Goal: Task Accomplishment & Management: Manage account settings

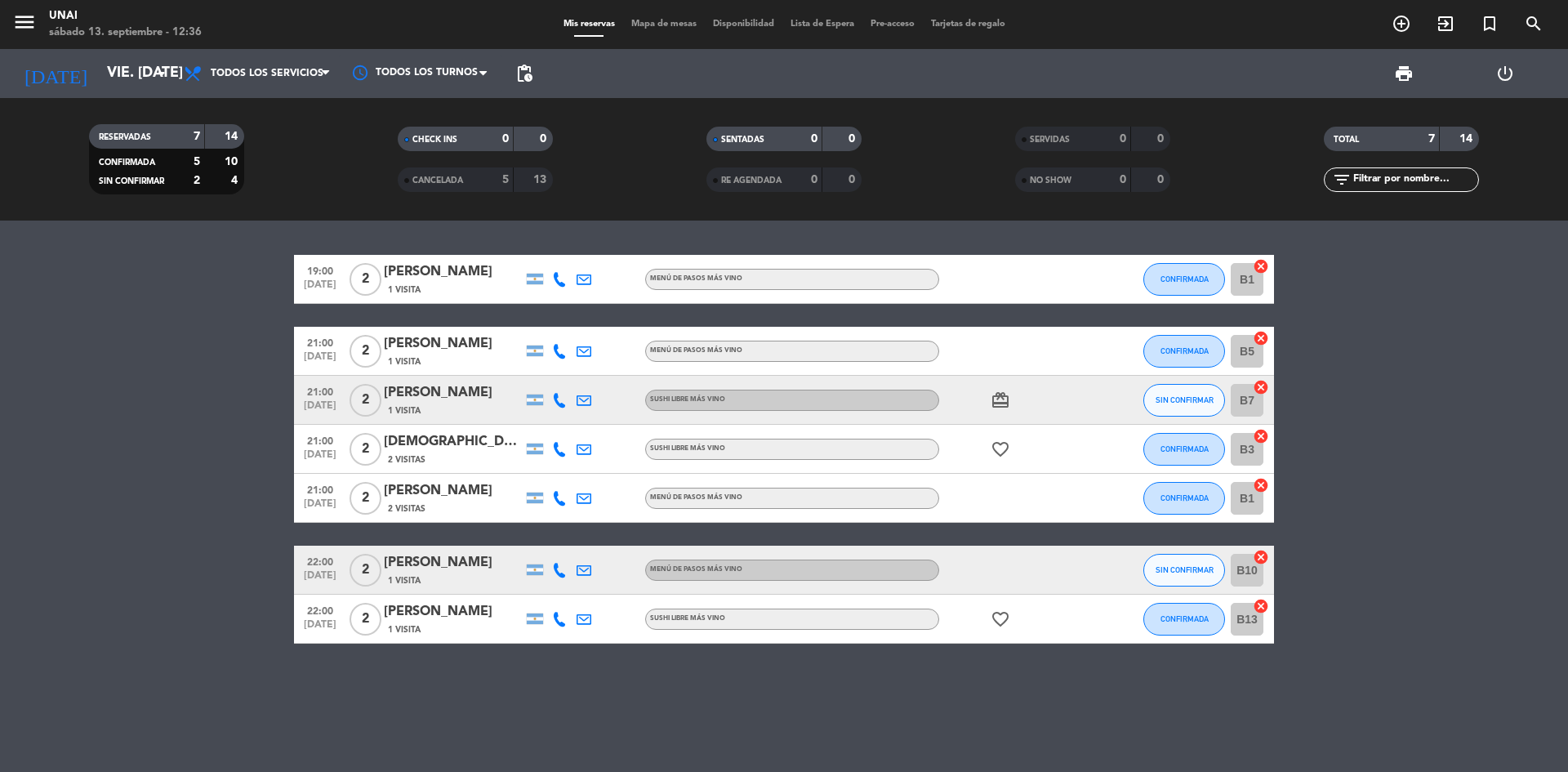
click at [429, 276] on div "[PERSON_NAME]" at bounding box center [453, 271] width 139 height 21
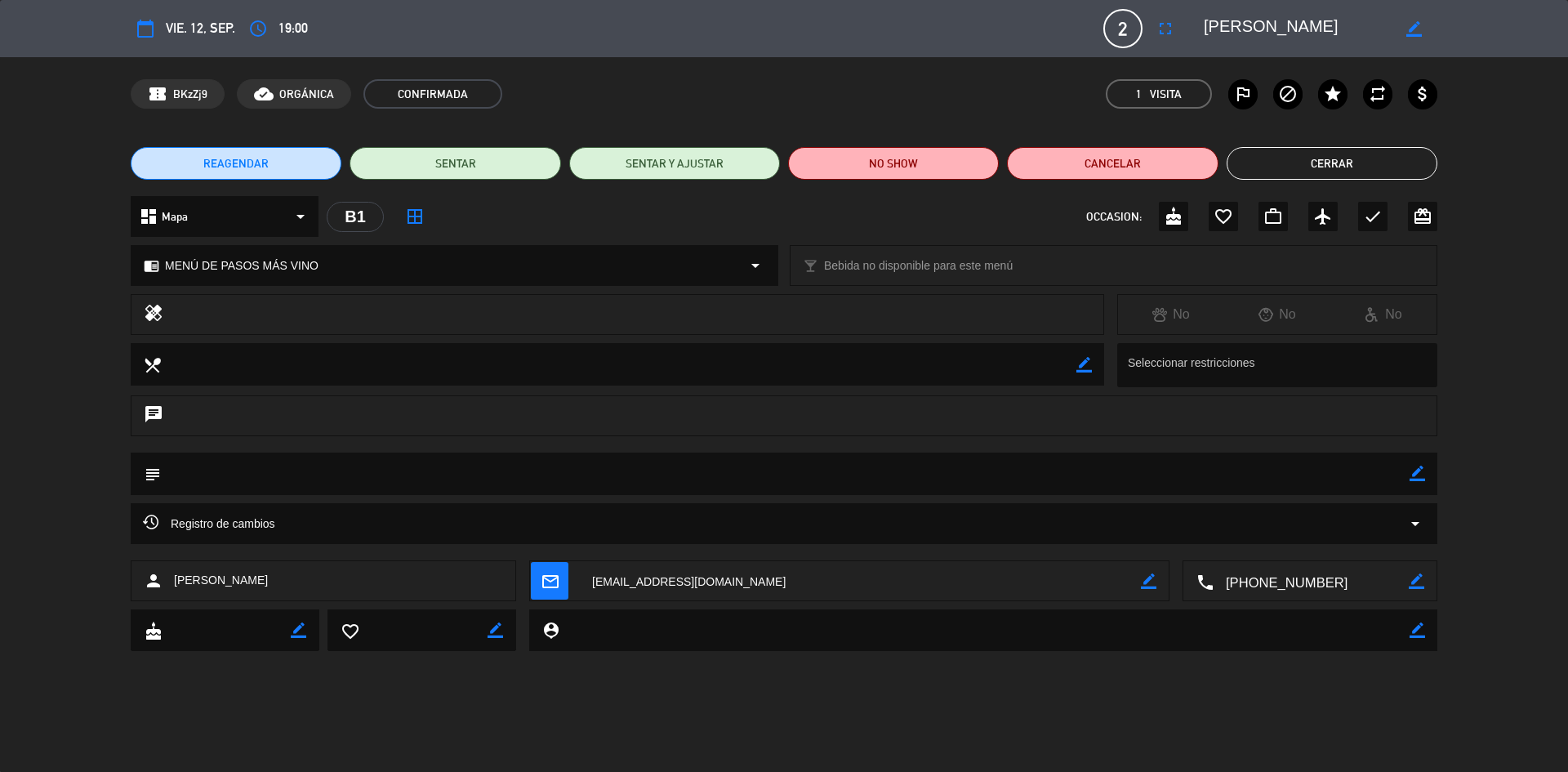
click at [1411, 486] on div "border_color" at bounding box center [1417, 473] width 16 height 42
click at [1414, 476] on icon "border_color" at bounding box center [1417, 473] width 16 height 16
type textarea "10k"
click at [1420, 477] on icon at bounding box center [1417, 473] width 16 height 16
click at [1312, 162] on button "Cerrar" at bounding box center [1332, 163] width 211 height 32
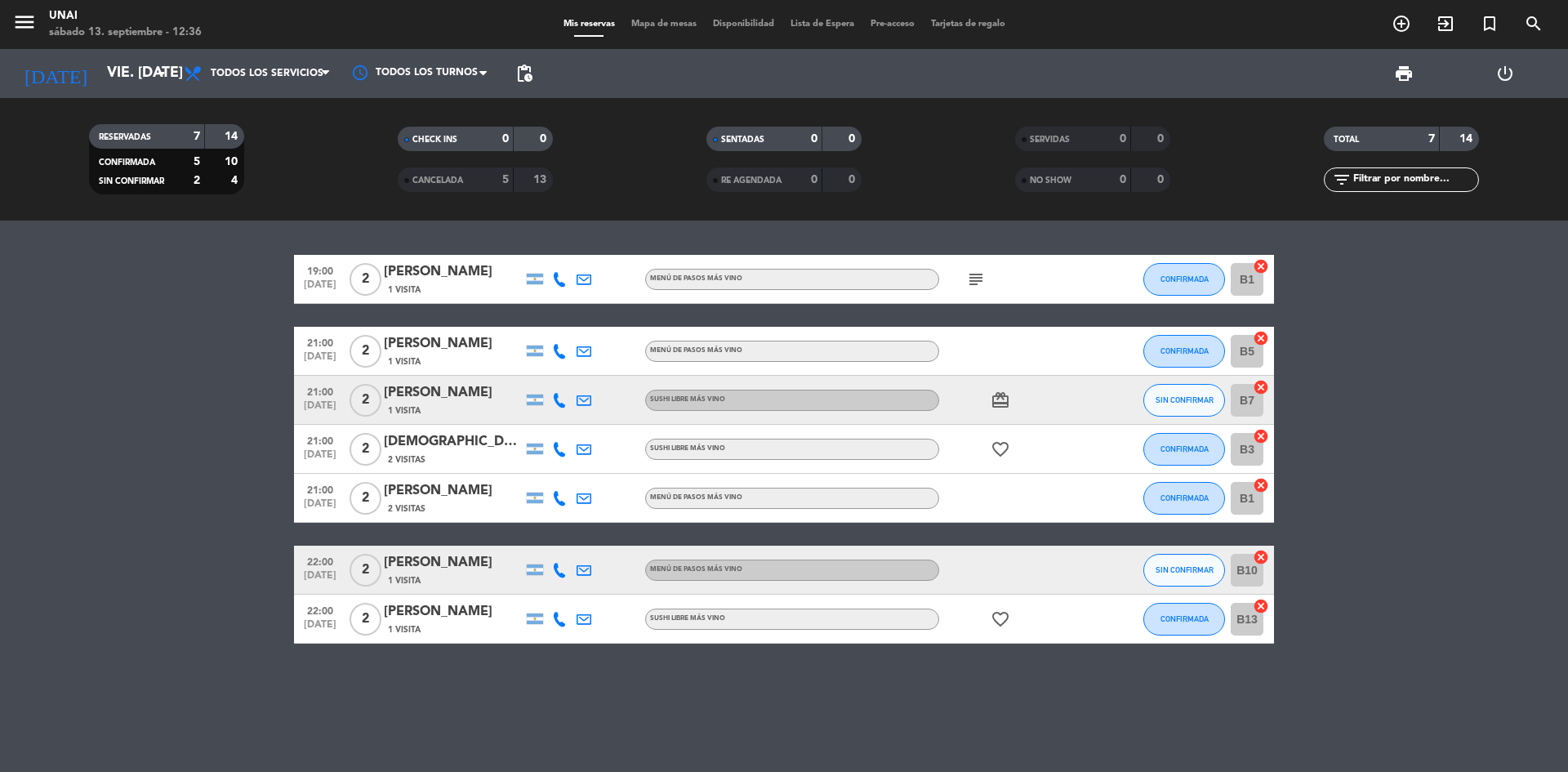
click at [454, 347] on div "[PERSON_NAME]" at bounding box center [453, 343] width 139 height 21
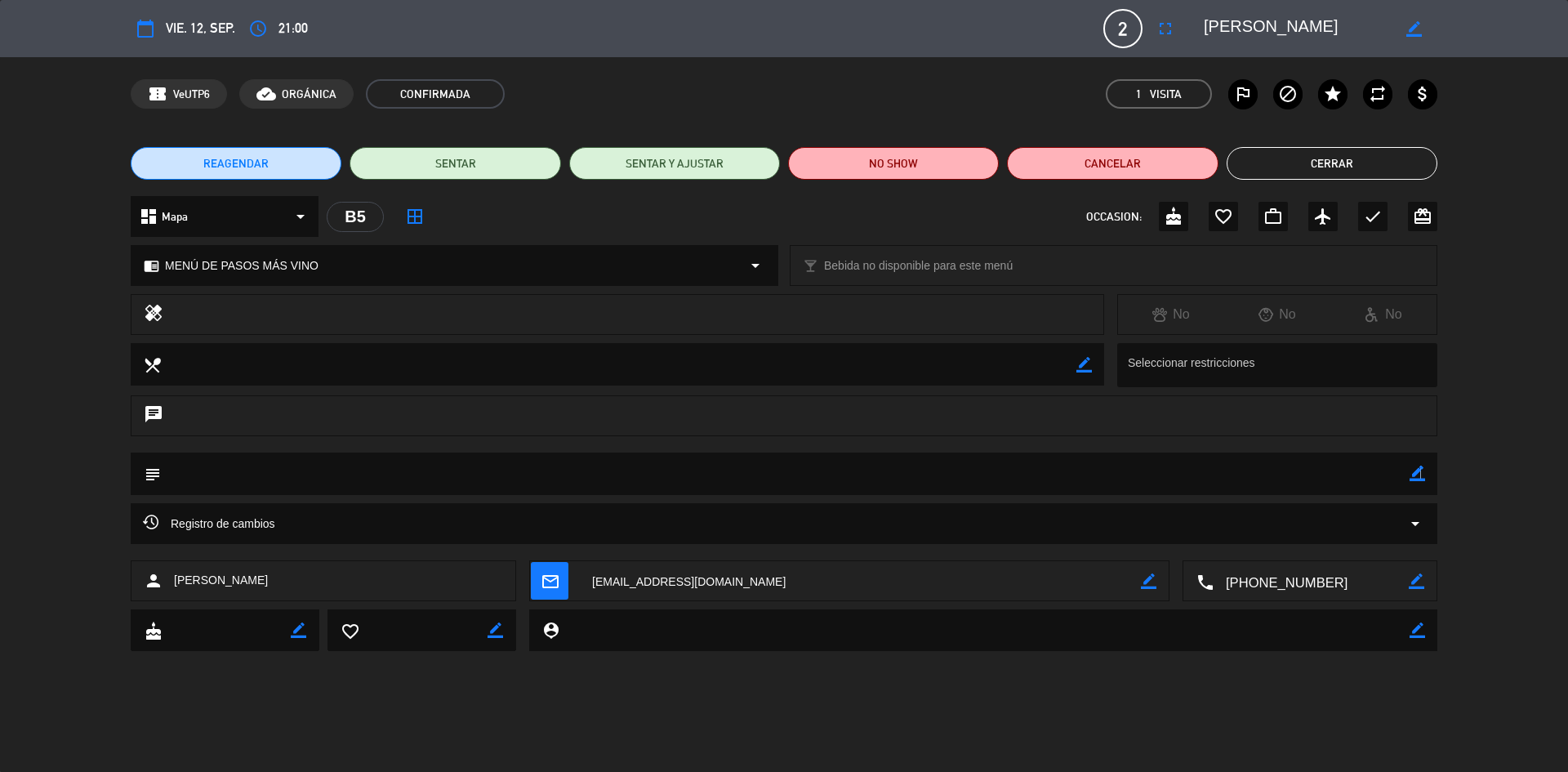
click at [1419, 474] on icon "border_color" at bounding box center [1417, 473] width 16 height 16
type textarea "10k"
click at [1421, 473] on icon at bounding box center [1417, 473] width 16 height 16
click at [1325, 172] on button "Cerrar" at bounding box center [1332, 163] width 211 height 32
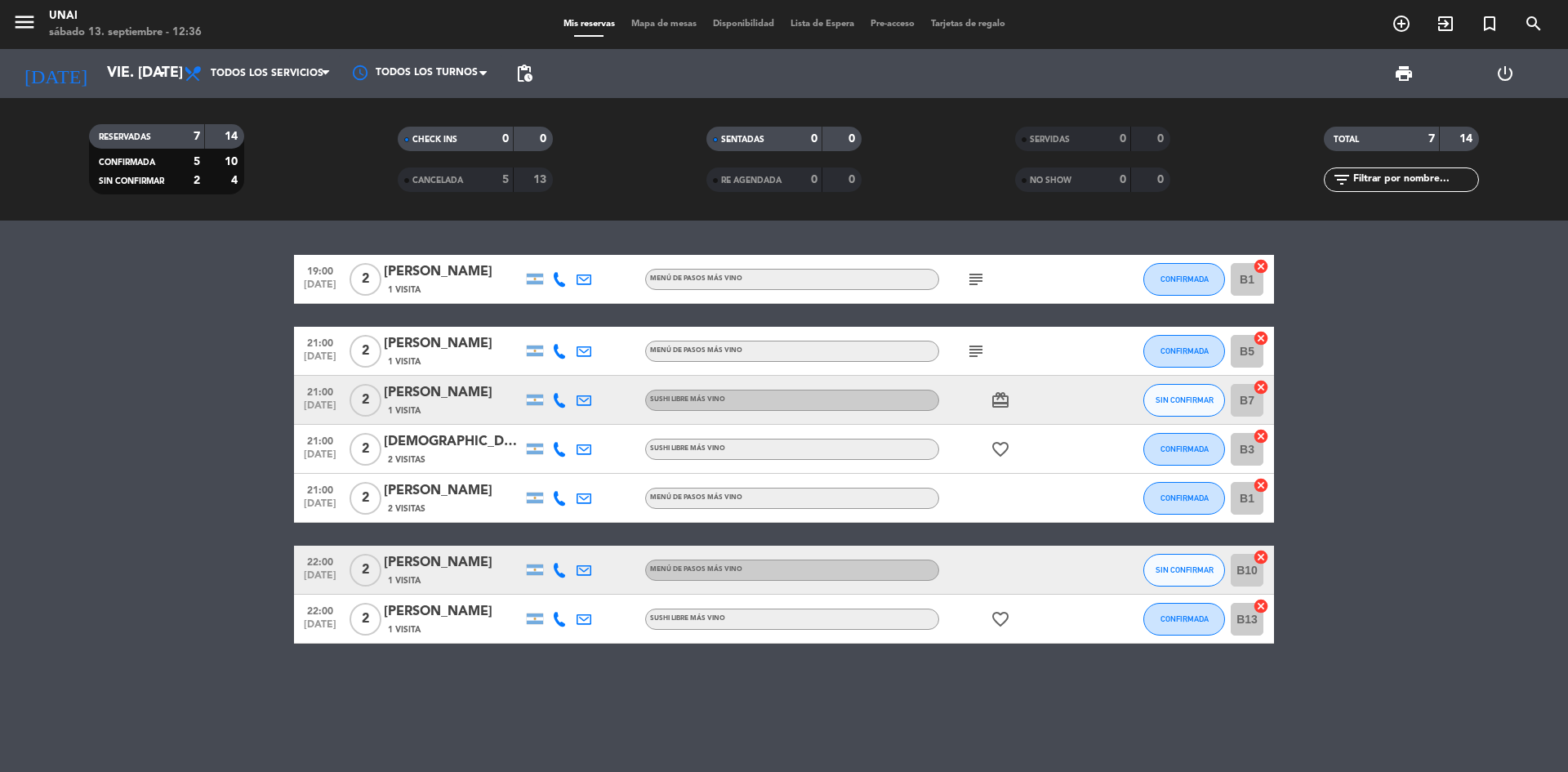
click at [421, 443] on div "[DEMOGRAPHIC_DATA] [PERSON_NAME]" at bounding box center [453, 441] width 139 height 21
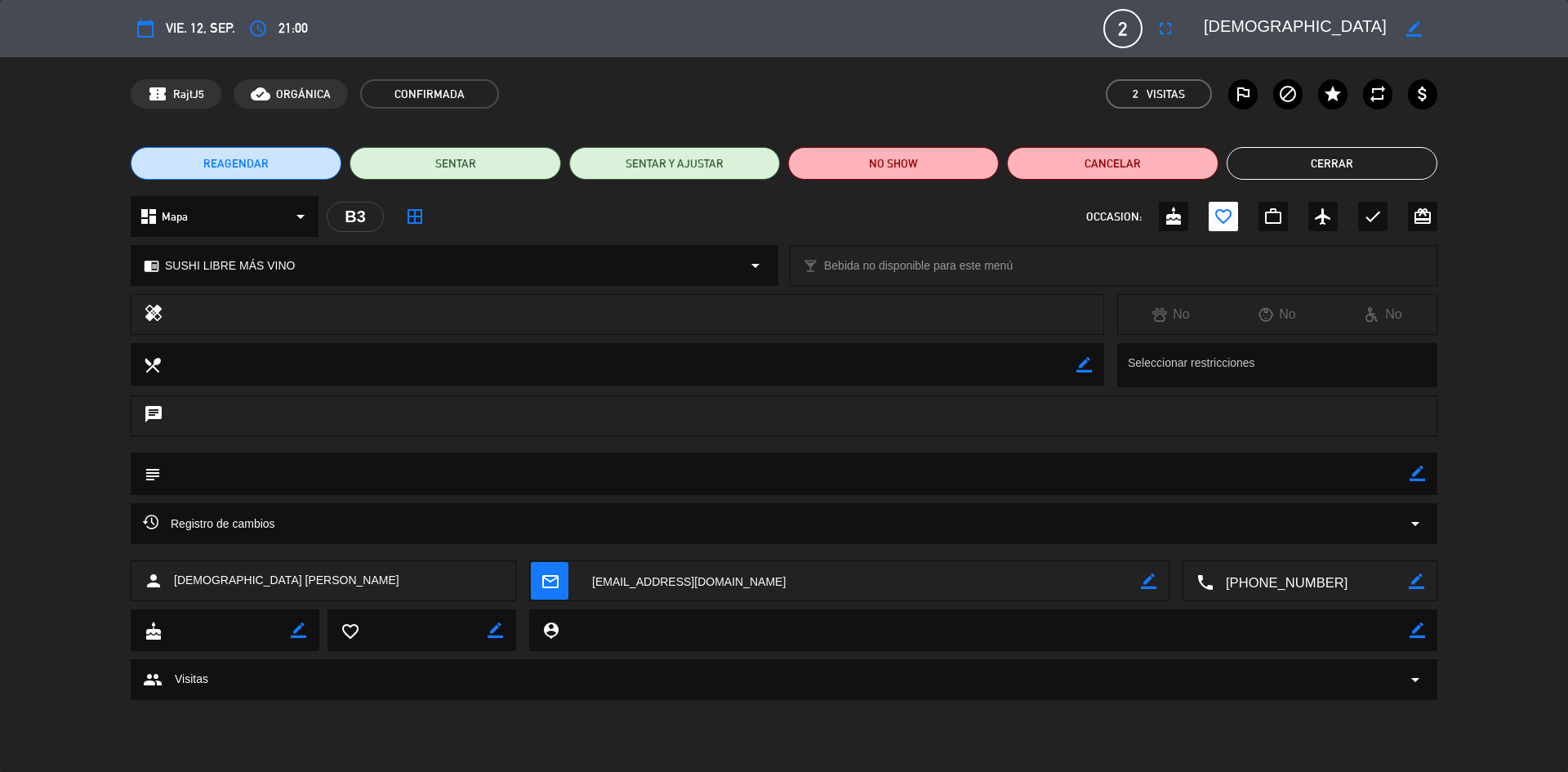
click at [1413, 474] on icon "border_color" at bounding box center [1417, 473] width 16 height 16
type textarea "10k"
click at [1413, 474] on icon at bounding box center [1417, 473] width 16 height 16
click at [1300, 166] on button "Cerrar" at bounding box center [1332, 163] width 211 height 32
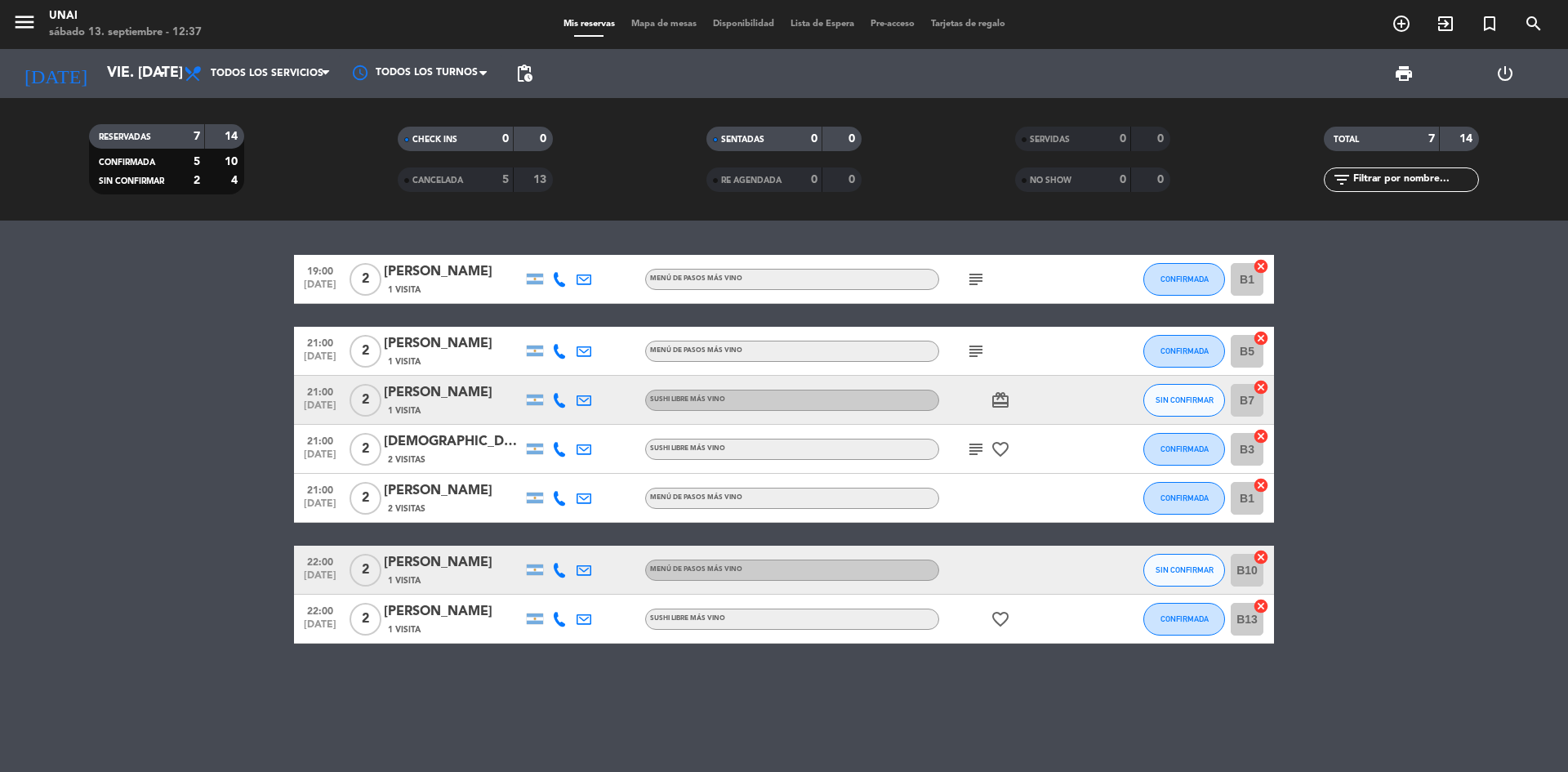
click at [442, 493] on div "[PERSON_NAME]" at bounding box center [453, 491] width 139 height 21
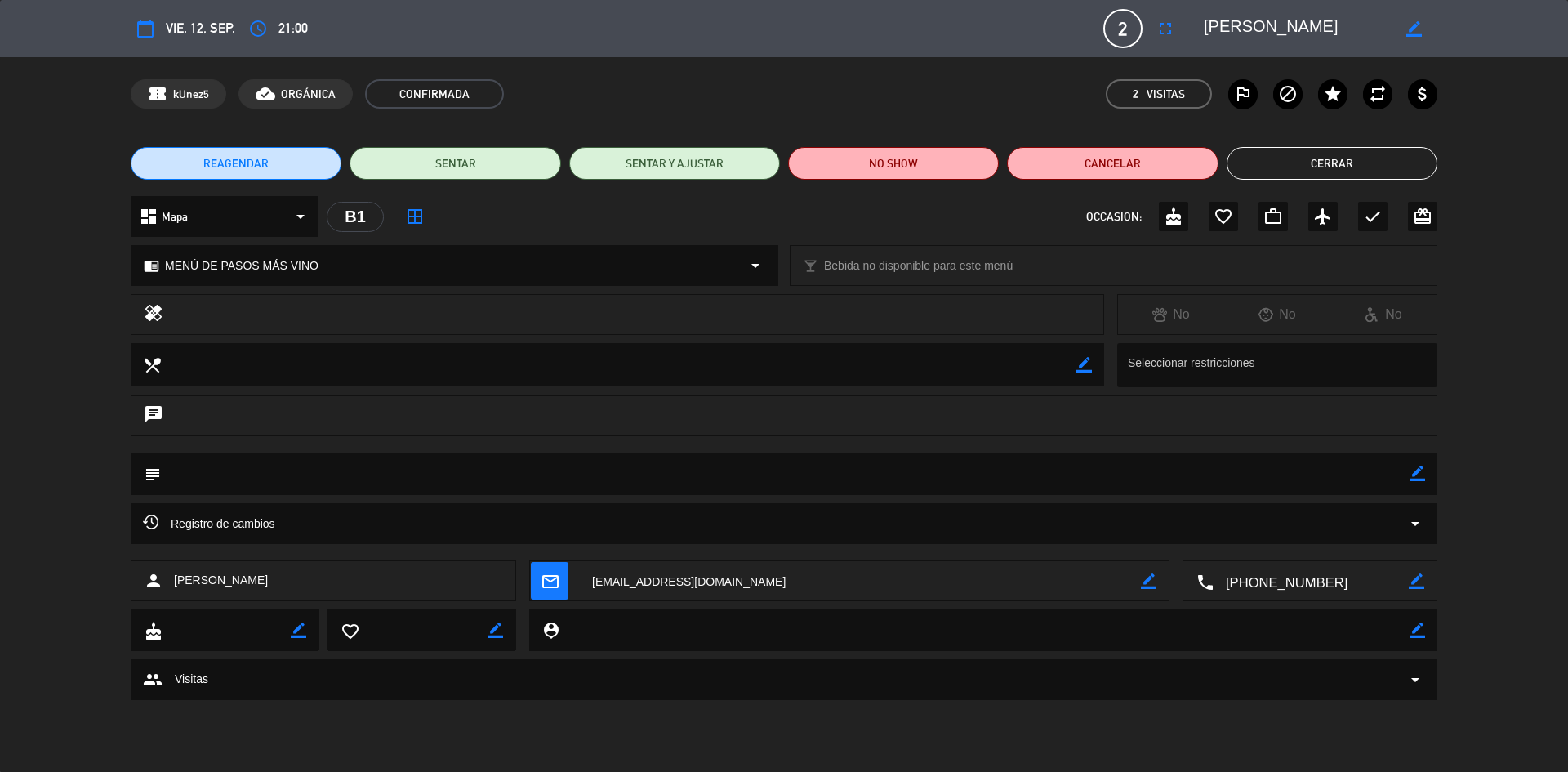
click at [1415, 476] on icon "border_color" at bounding box center [1417, 473] width 16 height 16
type textarea "10k"
click at [1418, 477] on icon at bounding box center [1417, 473] width 16 height 16
click at [1321, 166] on button "Cerrar" at bounding box center [1332, 163] width 211 height 32
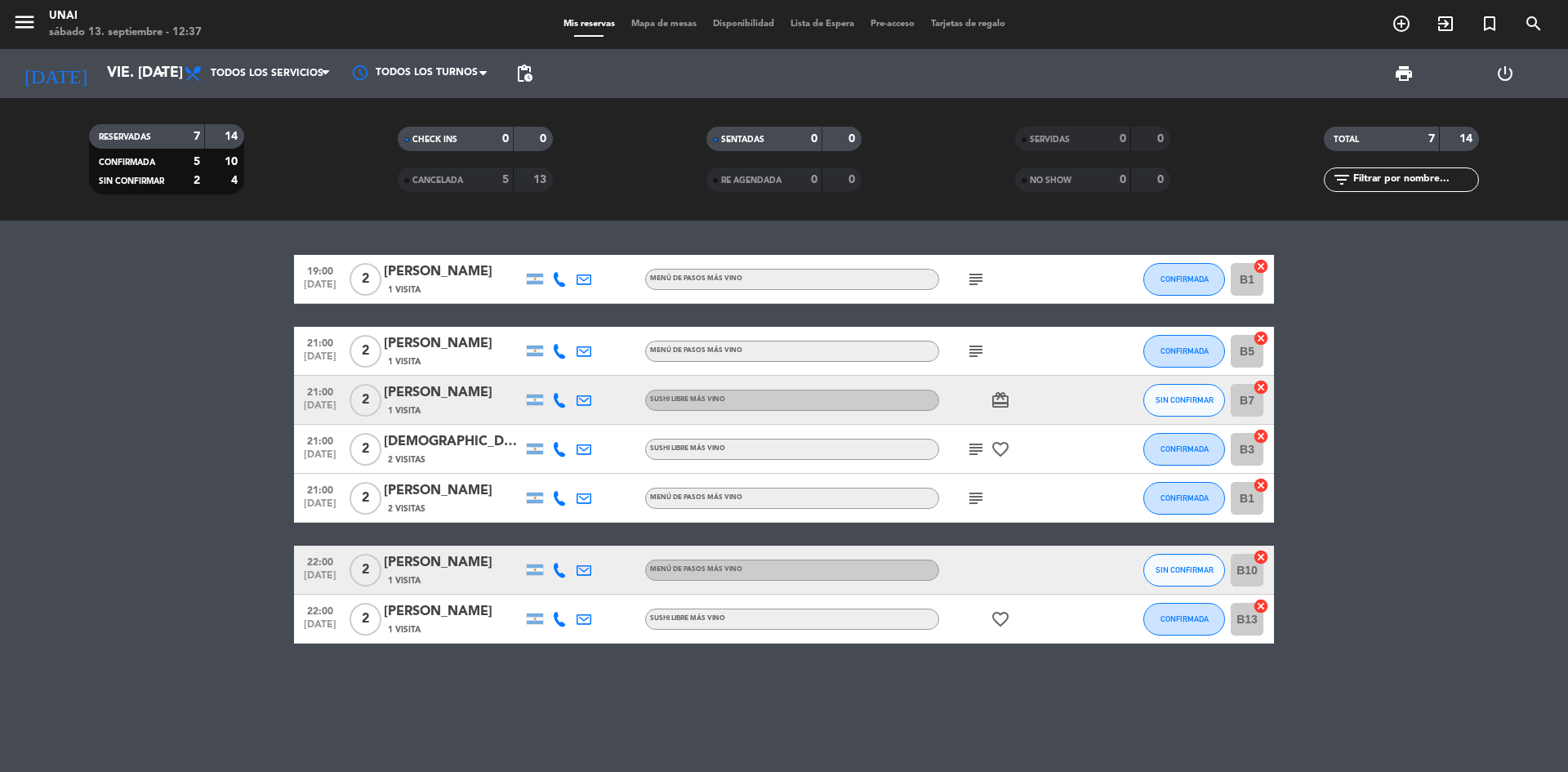
click at [466, 631] on div "1 Visita" at bounding box center [453, 629] width 139 height 14
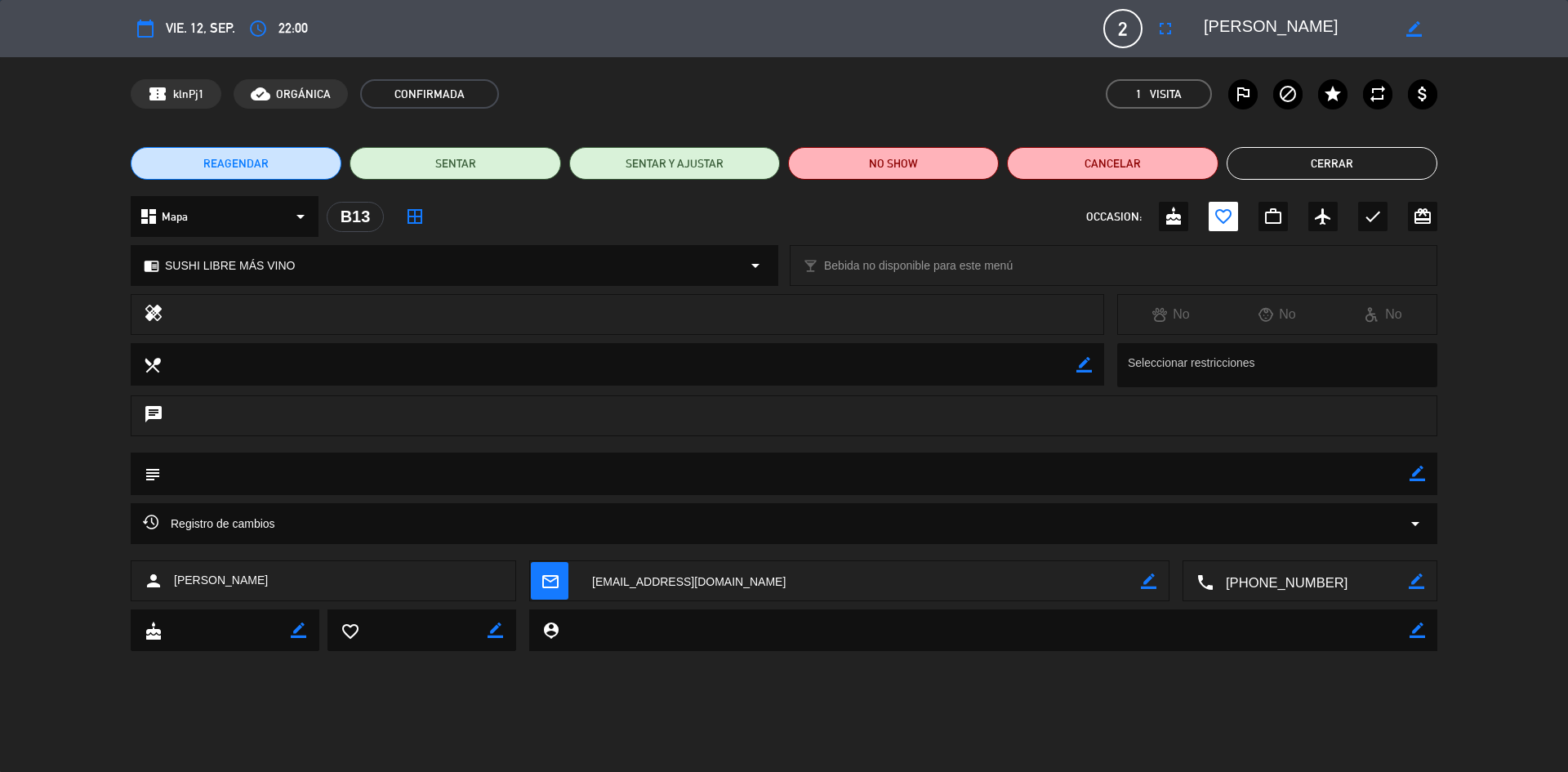
click at [1422, 474] on icon "border_color" at bounding box center [1417, 473] width 16 height 16
type textarea "10k"
click at [1416, 474] on icon at bounding box center [1417, 473] width 16 height 16
click at [1317, 163] on button "Cerrar" at bounding box center [1332, 163] width 211 height 32
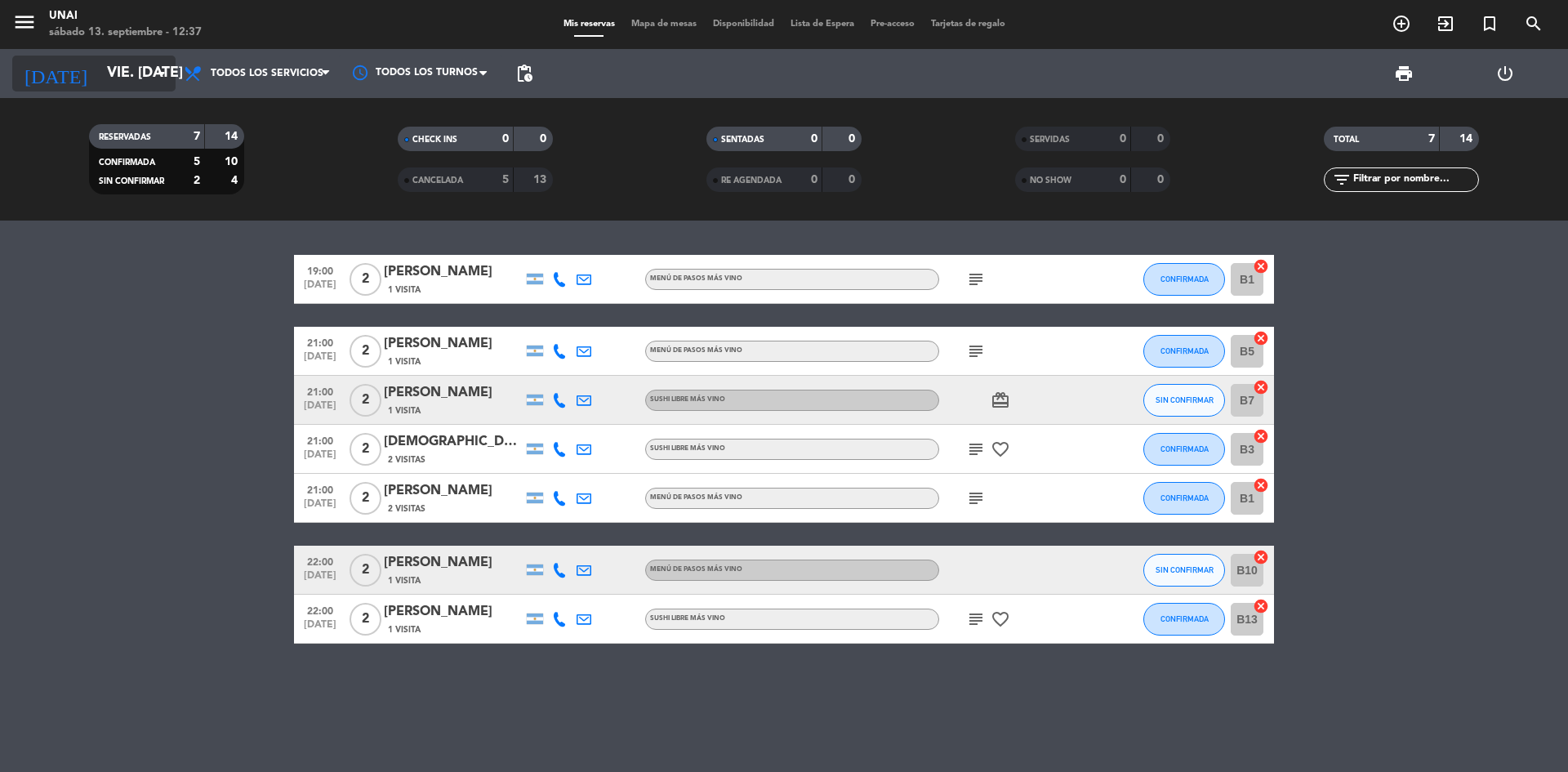
click at [99, 78] on input "vie. [DATE]" at bounding box center [194, 73] width 190 height 32
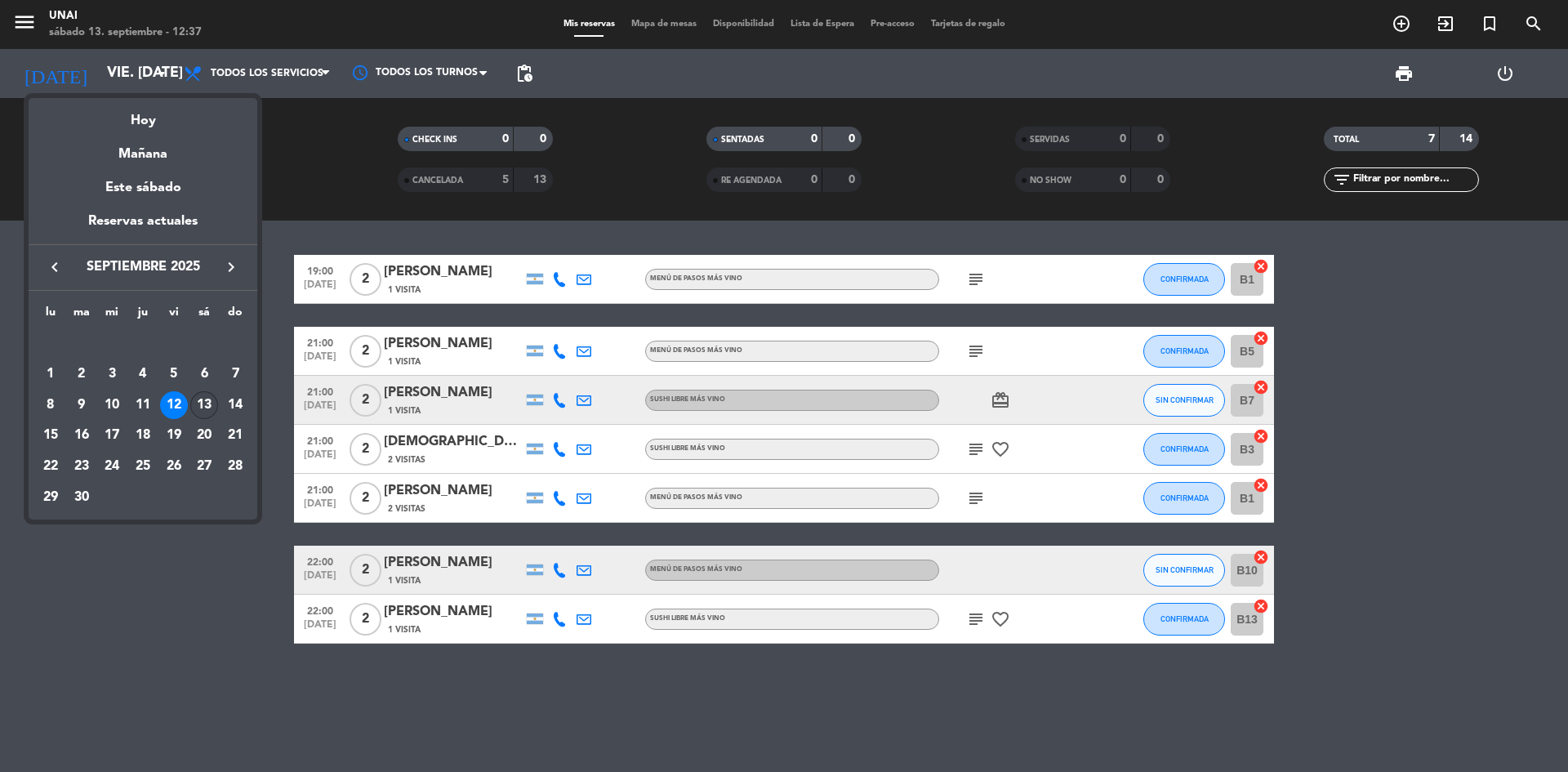
click at [196, 401] on div "13" at bounding box center [203, 405] width 27 height 27
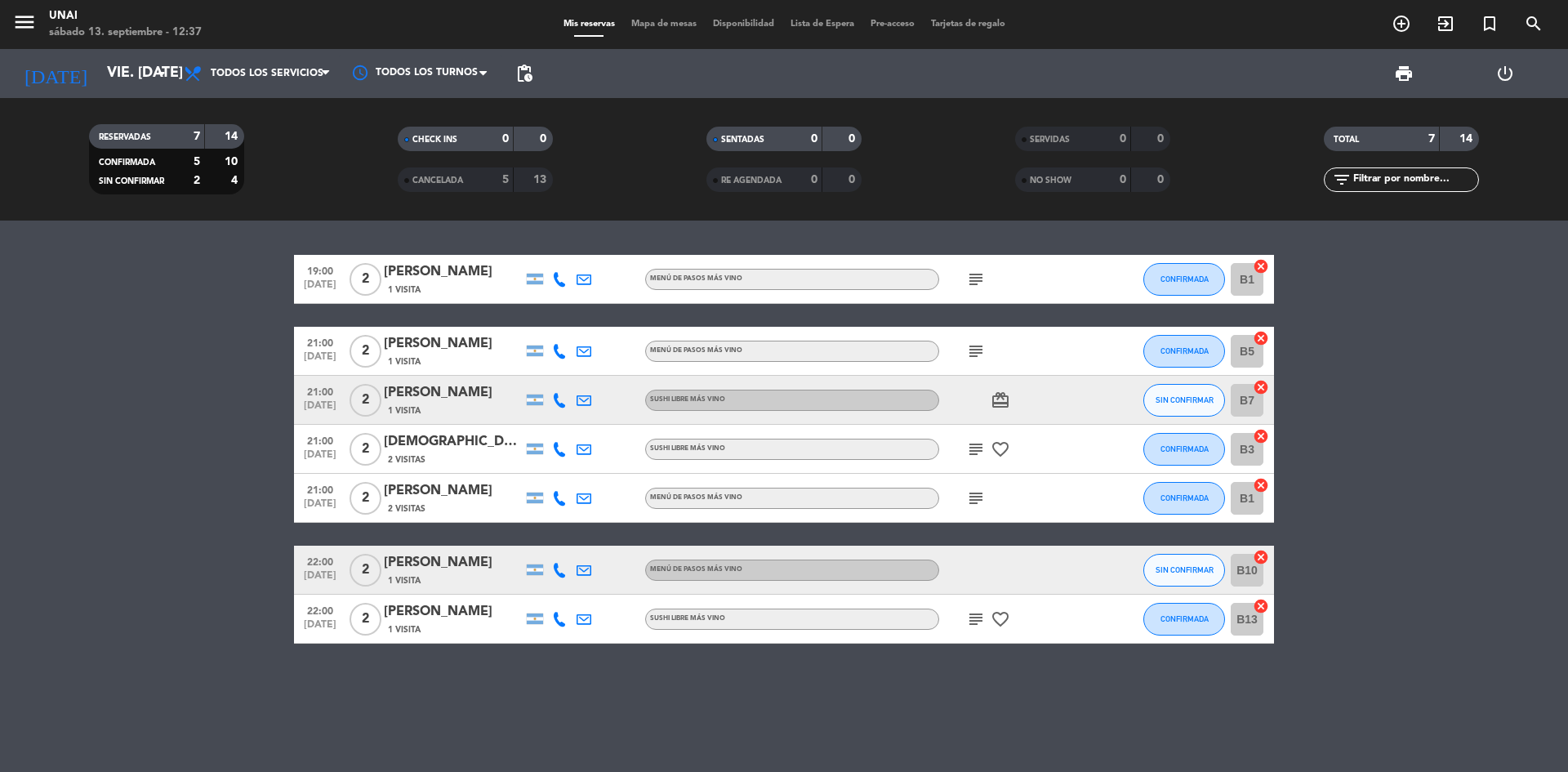
type input "sáb. [DATE]"
